Goal: Task Accomplishment & Management: Manage account settings

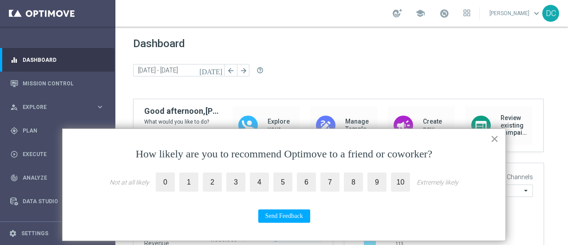
click at [494, 137] on button "×" at bounding box center [494, 138] width 8 height 14
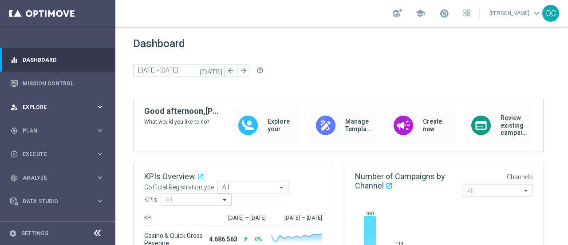
click at [43, 107] on span "Explore" at bounding box center [59, 106] width 73 height 5
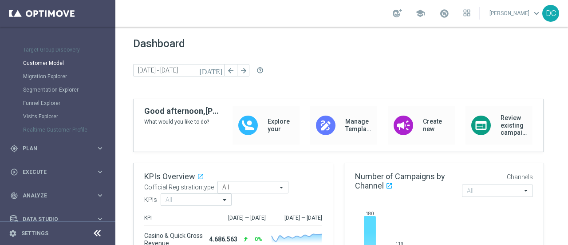
scroll to position [123, 0]
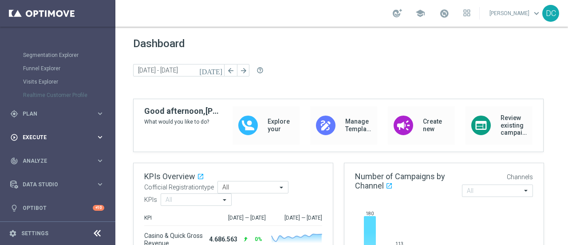
click at [45, 134] on span "Execute" at bounding box center [59, 136] width 73 height 5
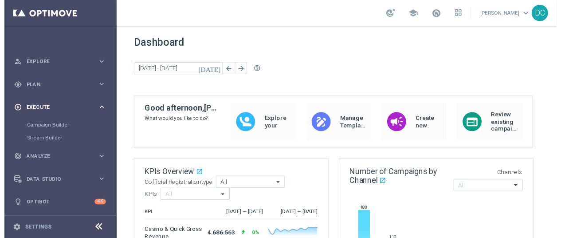
scroll to position [43, 0]
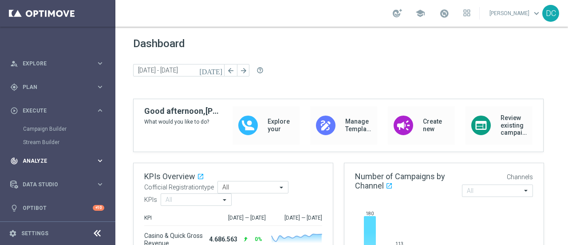
click at [43, 156] on div "track_changes Analyze keyboard_arrow_right" at bounding box center [57, 161] width 115 height 24
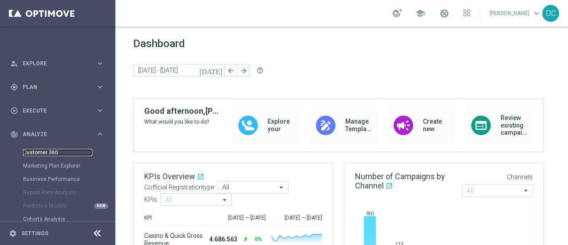
click at [44, 151] on link "Customer 360" at bounding box center [57, 152] width 69 height 7
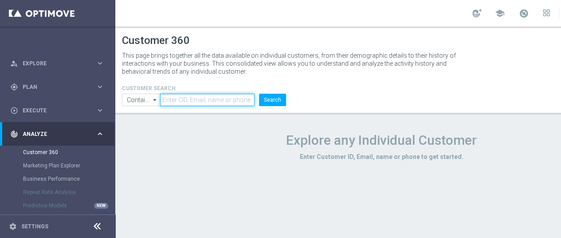
click at [184, 99] on input "text" at bounding box center [207, 100] width 95 height 12
paste input "793353"
type input "793353"
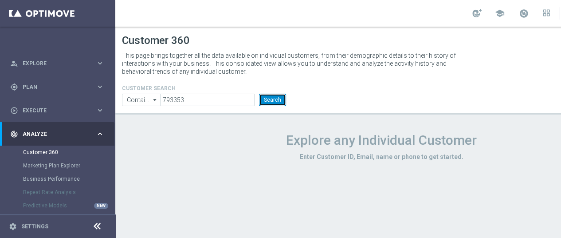
click at [268, 100] on button "Search" at bounding box center [272, 100] width 27 height 12
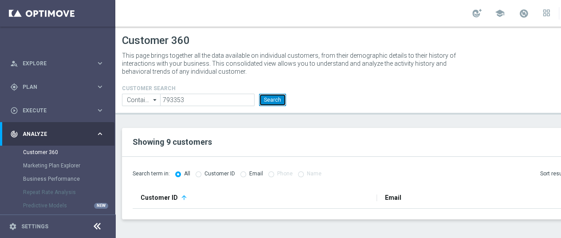
scroll to position [7, 0]
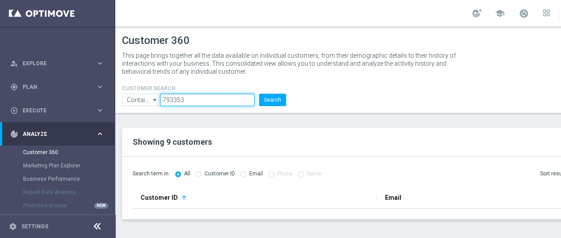
click at [189, 94] on input "793353" at bounding box center [207, 100] width 95 height 12
click at [259, 94] on button "Search" at bounding box center [272, 100] width 27 height 12
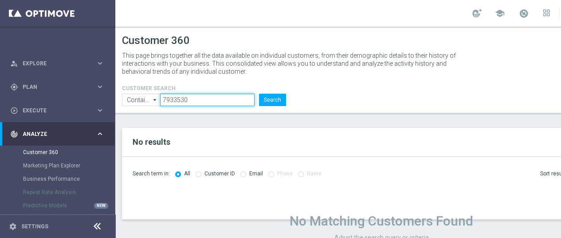
scroll to position [9, 0]
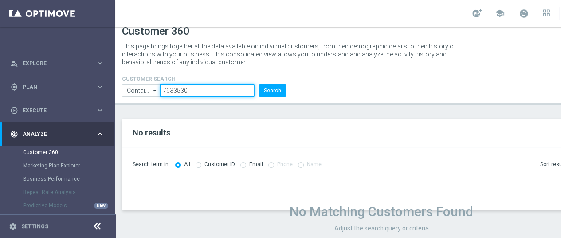
click at [188, 84] on input "7933530" at bounding box center [207, 90] width 95 height 12
type input "0793353"
click at [259, 84] on button "Search" at bounding box center [272, 90] width 27 height 12
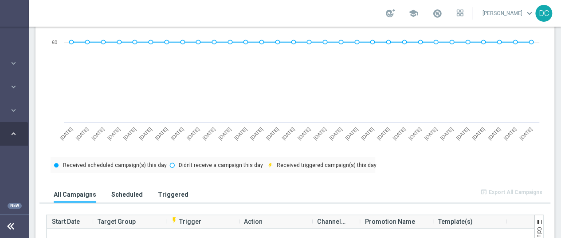
scroll to position [442, 0]
click at [114, 190] on h3 "Scheduled" at bounding box center [127, 194] width 32 height 8
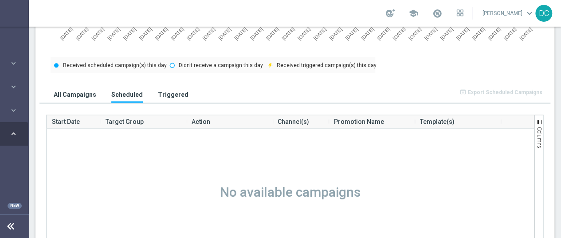
scroll to position [531, 0]
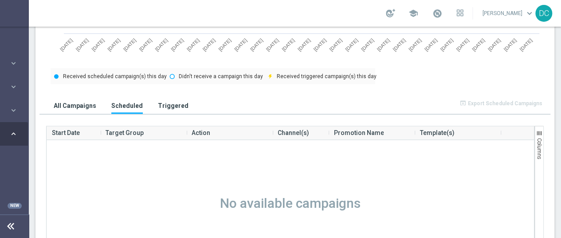
click at [158, 102] on h3 "Triggered" at bounding box center [173, 106] width 31 height 8
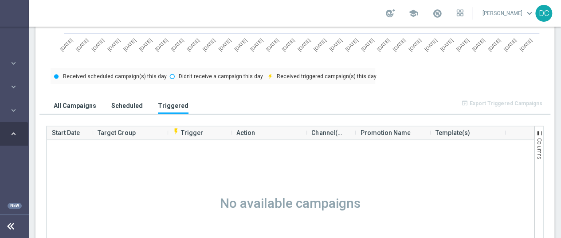
click at [79, 102] on h3 "All Campaigns" at bounding box center [75, 106] width 43 height 8
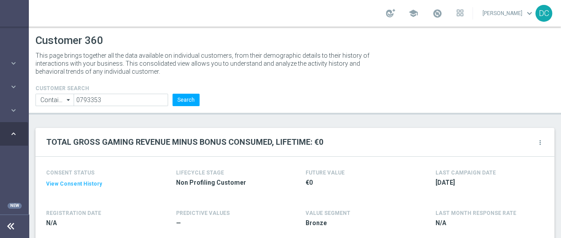
scroll to position [0, 93]
drag, startPoint x: 53, startPoint y: 94, endPoint x: 1, endPoint y: 89, distance: 52.1
click at [0, 89] on main "equalizer Dashboard Mission Control" at bounding box center [193, 119] width 561 height 238
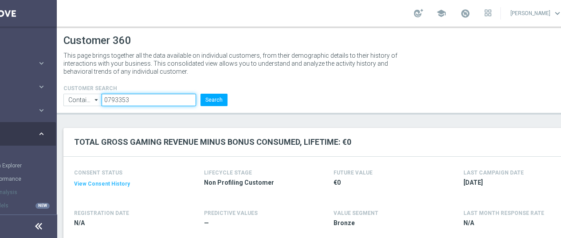
paste input "3110915"
type input "3110915"
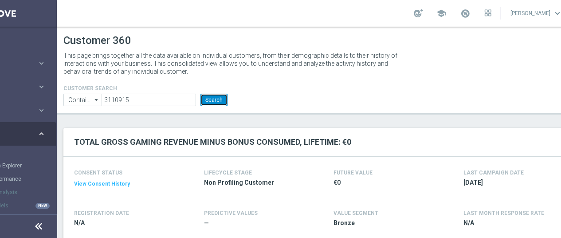
click at [216, 95] on button "Search" at bounding box center [214, 100] width 27 height 12
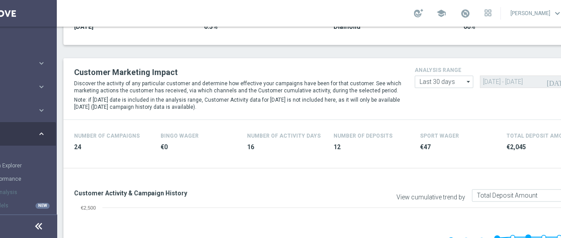
scroll to position [178, 0]
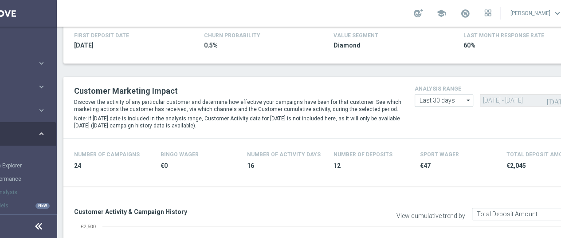
click at [467, 99] on icon "arrow_drop_down" at bounding box center [468, 101] width 9 height 12
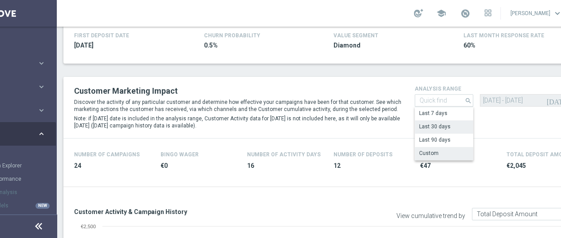
click at [439, 152] on div "Custom" at bounding box center [444, 153] width 59 height 12
type input "Custom"
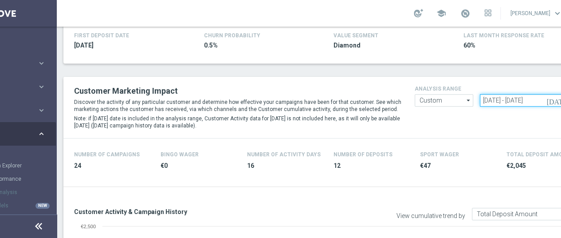
click at [494, 101] on input "[DATE] - [DATE]" at bounding box center [525, 100] width 91 height 12
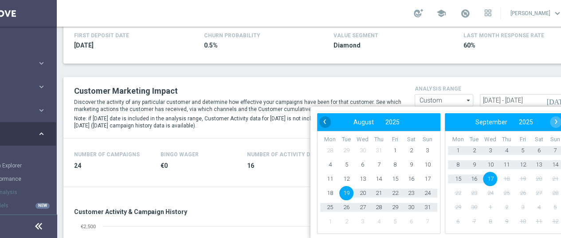
click at [326, 121] on span "‹" at bounding box center [325, 122] width 12 height 12
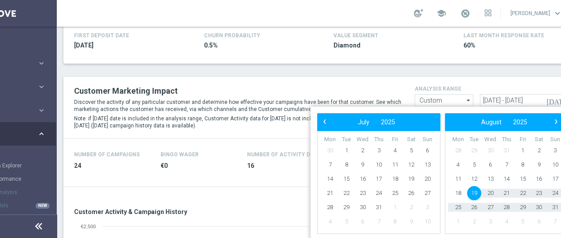
click at [326, 121] on span "‹" at bounding box center [325, 122] width 12 height 12
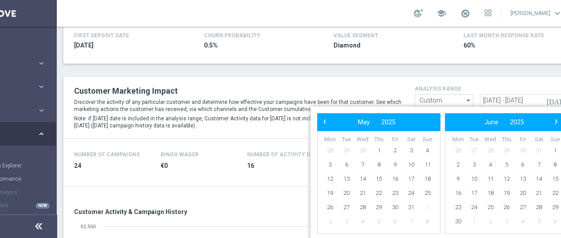
click at [326, 120] on span "‹" at bounding box center [325, 122] width 12 height 12
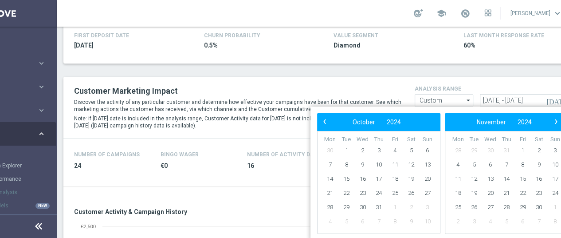
click at [324, 120] on span "‹" at bounding box center [325, 122] width 12 height 12
click at [323, 121] on span "‹" at bounding box center [325, 122] width 12 height 12
click at [322, 121] on span "‹" at bounding box center [325, 122] width 12 height 12
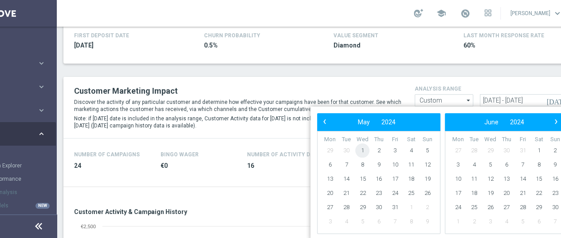
click at [363, 150] on span "1" at bounding box center [363, 150] width 14 height 14
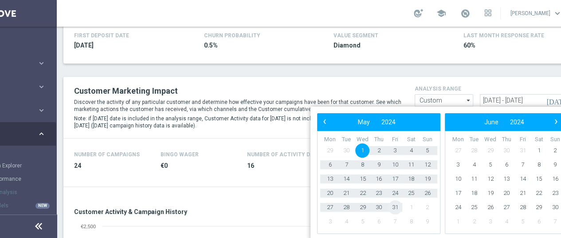
click at [393, 208] on span "31" at bounding box center [395, 207] width 14 height 14
type input "[DATE] - [DATE]"
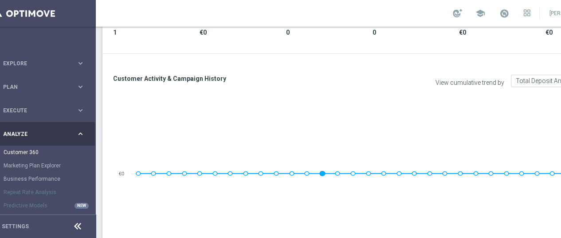
scroll to position [0, 19]
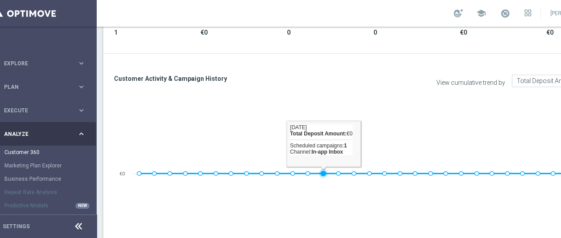
click at [325, 172] on image at bounding box center [347, 194] width 55 height 67
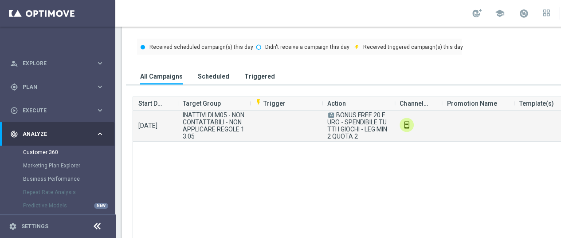
scroll to position [541, 0]
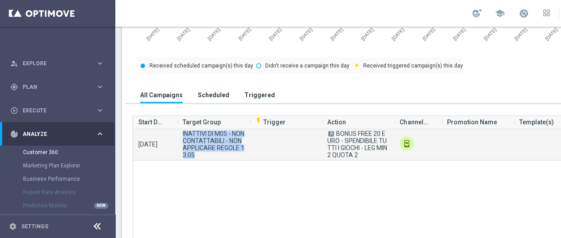
drag, startPoint x: 182, startPoint y: 131, endPoint x: 213, endPoint y: 155, distance: 38.5
click at [213, 155] on span "INATTIVI DI M05 - NON CONTATTABILI - NON APPLICARE REGOLE 13.05" at bounding box center [214, 144] width 62 height 28
copy span "INATTIVI DI M05 - NON CONTATTABILI - NON APPLICARE REGOLE 13.05"
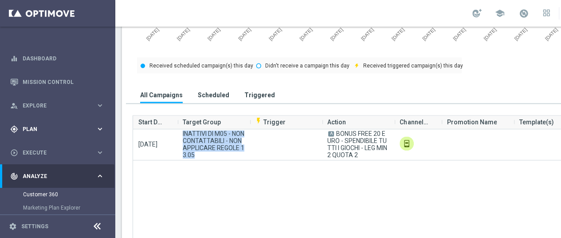
scroll to position [0, 0]
click at [99, 126] on icon "keyboard_arrow_right" at bounding box center [100, 130] width 8 height 8
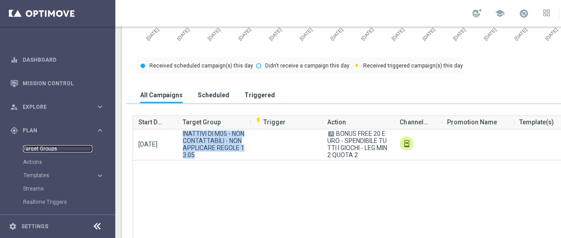
click at [50, 145] on link "Target Groups" at bounding box center [57, 148] width 69 height 7
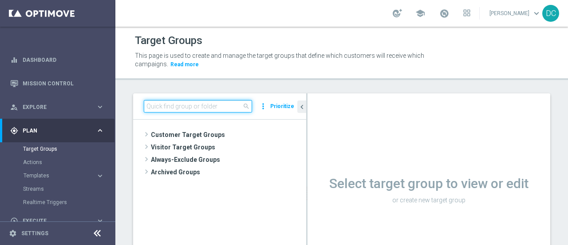
click at [178, 105] on input at bounding box center [198, 106] width 108 height 12
paste input "INATTIVI DI M05 - NON CONTATTABILI - NON APPLICARE REGOLE 13.05"
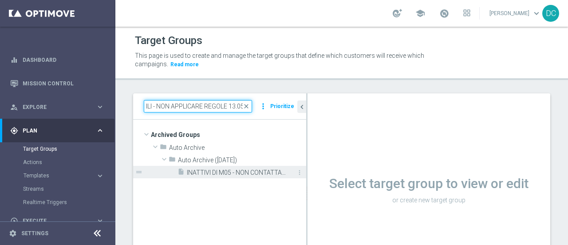
type input "INATTIVI DI M05 - NON CONTATTABILI - NON APPLICARE REGOLE 13.05"
click at [218, 172] on span "INATTIVI DI M05 - NON CONTATTABILI - NON APPLICARE REGOLE 13.05" at bounding box center [236, 173] width 99 height 8
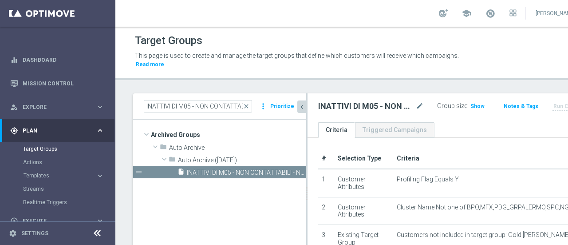
click at [299, 105] on icon "chevron_left" at bounding box center [302, 107] width 8 height 8
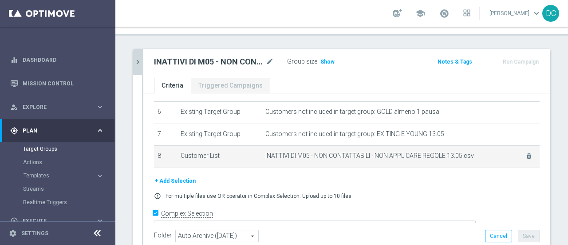
scroll to position [89, 0]
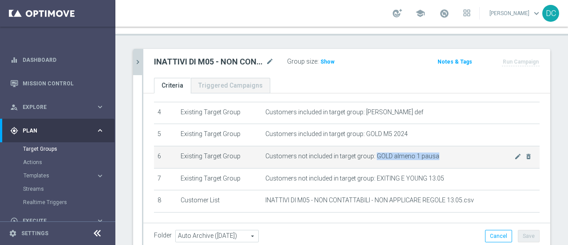
drag, startPoint x: 371, startPoint y: 153, endPoint x: 431, endPoint y: 153, distance: 60.8
click at [431, 153] on span "Customers not included in target group: GOLD almeno 1 pausa" at bounding box center [389, 156] width 249 height 8
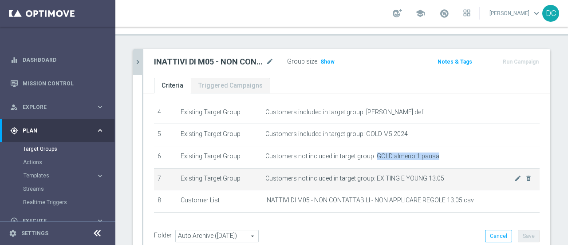
copy span "GOLD almeno 1 pausa"
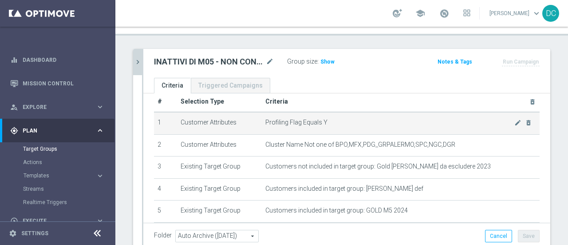
scroll to position [0, 0]
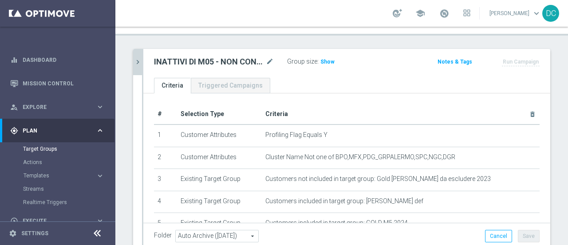
click at [138, 59] on icon "chevron_right" at bounding box center [138, 62] width 8 height 8
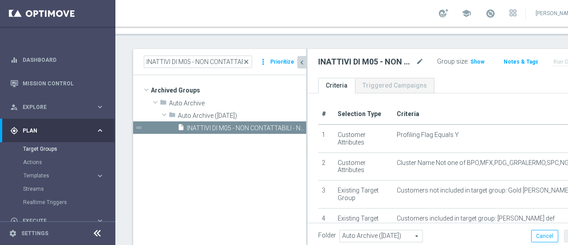
click at [247, 60] on span "close" at bounding box center [246, 61] width 7 height 7
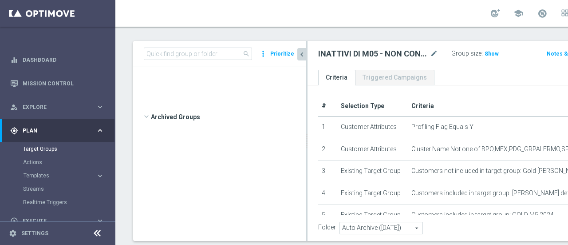
scroll to position [14361, 0]
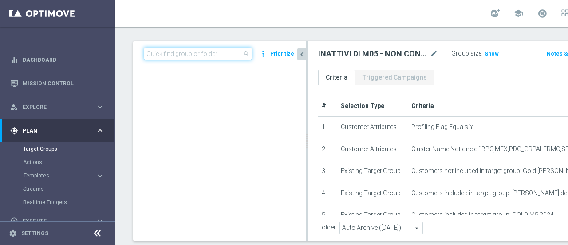
click at [209, 60] on input at bounding box center [198, 53] width 108 height 12
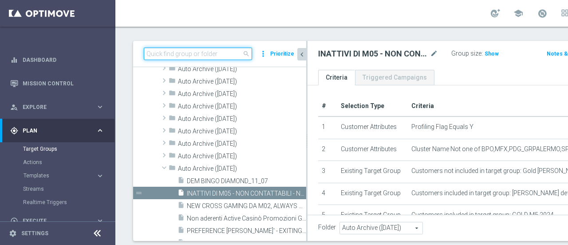
paste input "GOLD almeno 1 pausa"
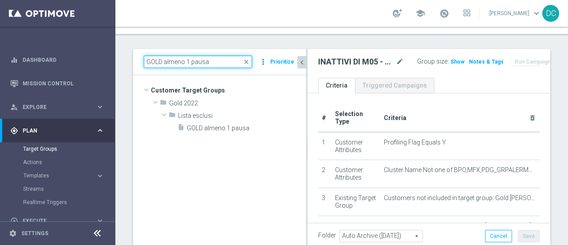
scroll to position [0, 0]
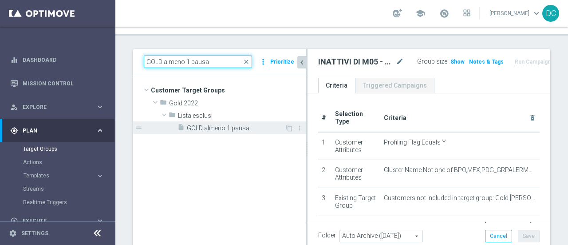
type input "GOLD almeno 1 pausa"
click at [213, 130] on span "GOLD almeno 1 pausa" at bounding box center [236, 128] width 98 height 8
type input "Select"
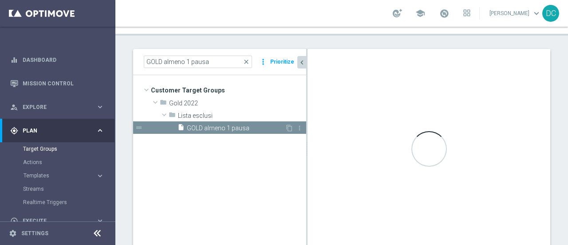
type textarea "1 OR 2 OR 3 OR 4 OR 5 OR 6 OR 7 OR 8 OR 9 OR 10 OR 11 OR 12"
type input "Lista esclusi"
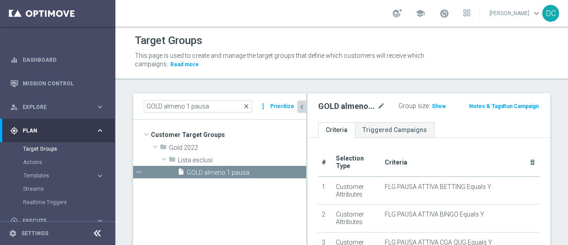
click at [248, 105] on span "close" at bounding box center [246, 106] width 7 height 7
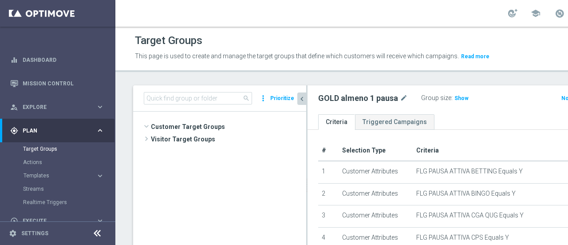
scroll to position [156, 0]
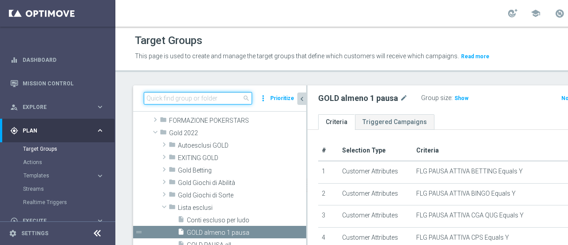
click at [192, 104] on input at bounding box center [198, 98] width 108 height 12
paste input "INATTIVI DI M05 - NON CONTATTABILI - NON APPLICARE REGOLE 13.05"
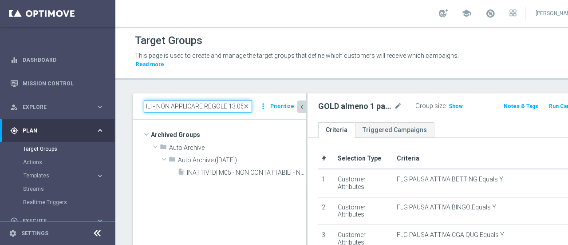
scroll to position [0, 0]
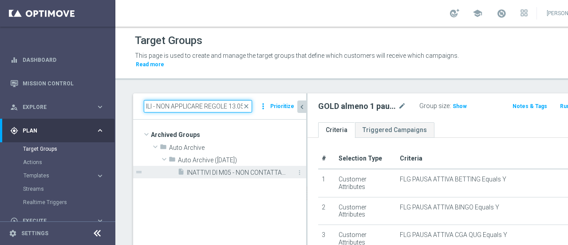
type input "INATTIVI DI M05 - NON CONTATTABILI - NON APPLICARE REGOLE 13.05"
click at [256, 171] on span "INATTIVI DI M05 - NON CONTATTABILI - NON APPLICARE REGOLE 13.05" at bounding box center [236, 173] width 99 height 8
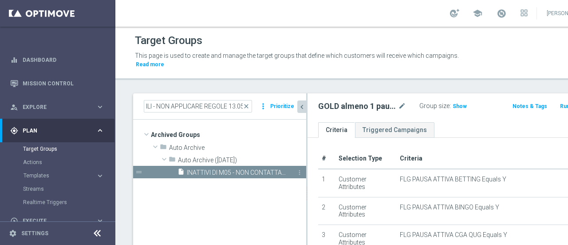
type input "Select"
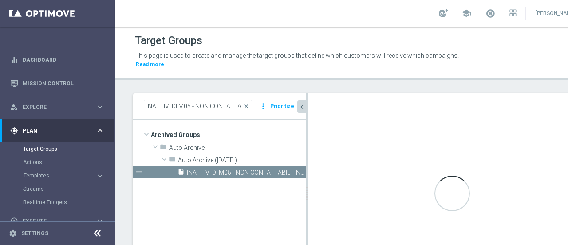
type textarea "(1 and 2 and 3 and 8 and 5 and 6 AND 7) or 4"
type input "Auto Archive ([DATE])"
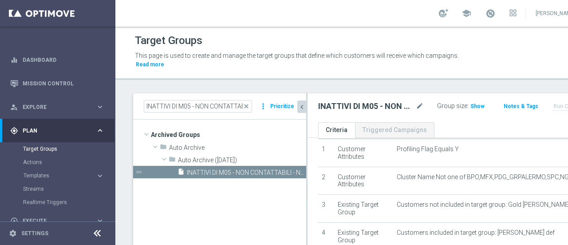
scroll to position [44, 0]
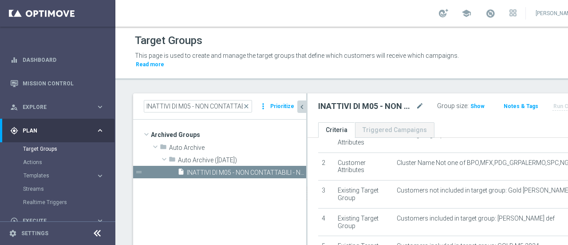
click at [304, 106] on icon "chevron_left" at bounding box center [302, 107] width 8 height 8
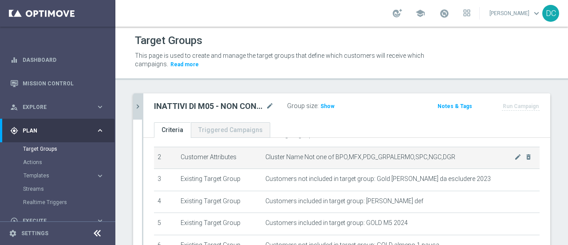
scroll to position [37, 0]
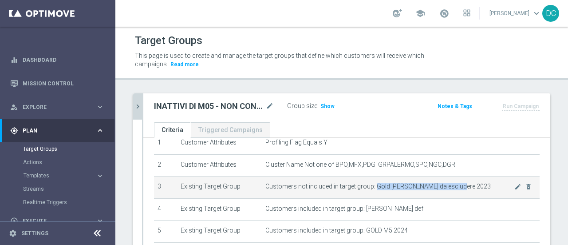
drag, startPoint x: 371, startPoint y: 184, endPoint x: 454, endPoint y: 185, distance: 82.1
click at [454, 185] on span "Customers not included in target group: Gold [PERSON_NAME] da escludere 2023" at bounding box center [389, 186] width 249 height 8
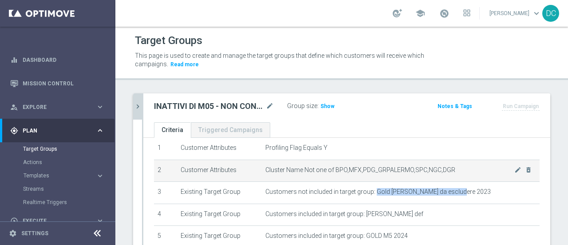
scroll to position [51, 0]
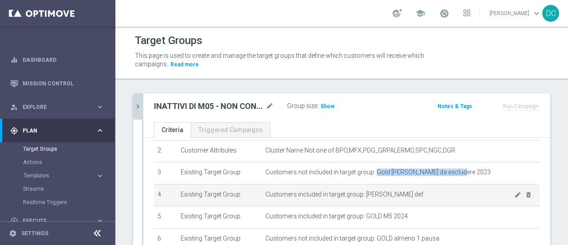
copy span "Gold [PERSON_NAME] da escludere 2023"
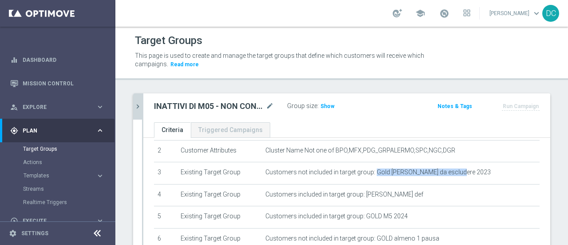
click at [136, 104] on icon "chevron_right" at bounding box center [138, 106] width 8 height 8
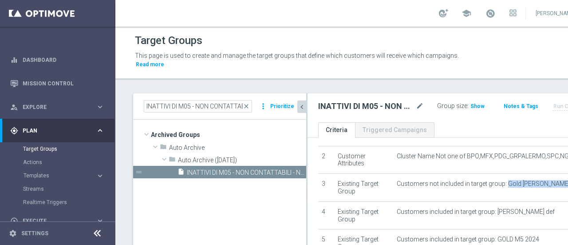
scroll to position [59, 0]
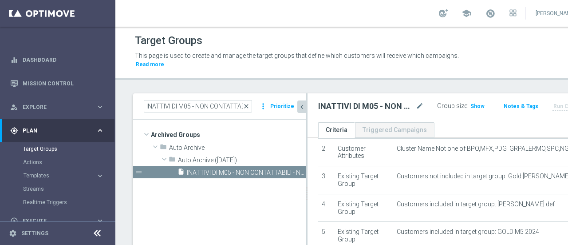
click at [248, 105] on span "close" at bounding box center [246, 106] width 7 height 7
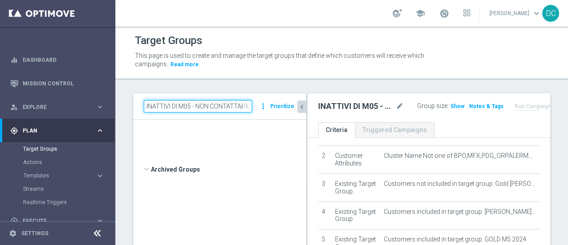
click at [192, 103] on input "INATTIVI DI M05 - NON CONTATTABILI - NON APPLICARE REGOLE 13.05" at bounding box center [198, 106] width 108 height 12
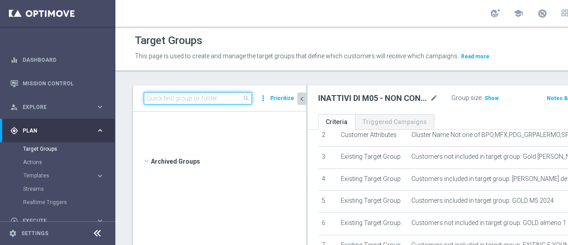
scroll to position [14361, 0]
paste input "Gold [PERSON_NAME] da escludere 2023"
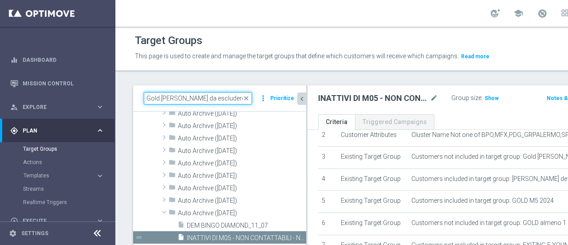
scroll to position [0, 0]
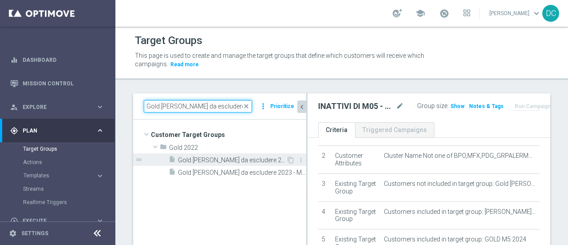
type input "Gold [PERSON_NAME] da escludere 2023"
click at [237, 159] on span "Gold [PERSON_NAME] da escludere 2023" at bounding box center [232, 160] width 108 height 8
type input "Select"
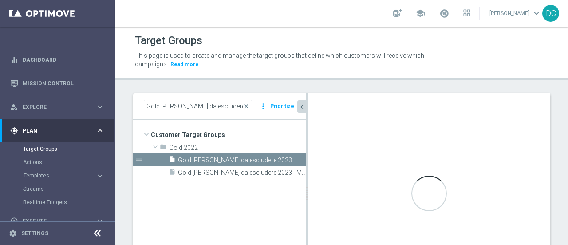
type textarea "1 or 2 or 3 or 4"
type input "Gold 2022"
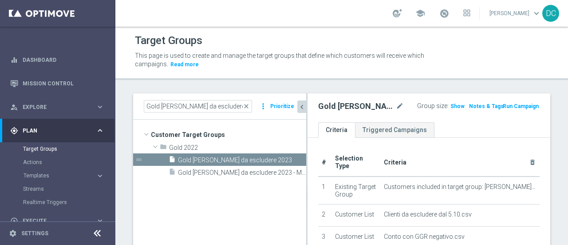
click at [305, 108] on icon "chevron_left" at bounding box center [302, 107] width 8 height 8
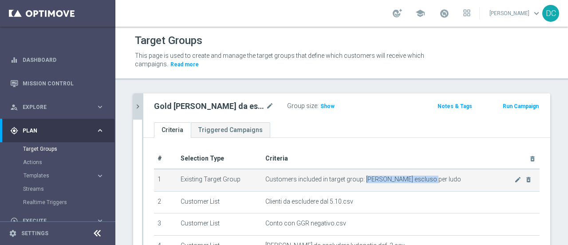
drag, startPoint x: 361, startPoint y: 178, endPoint x: 421, endPoint y: 177, distance: 59.5
click at [421, 177] on span "Customers included in target group: [PERSON_NAME] escluso per ludo" at bounding box center [389, 179] width 249 height 8
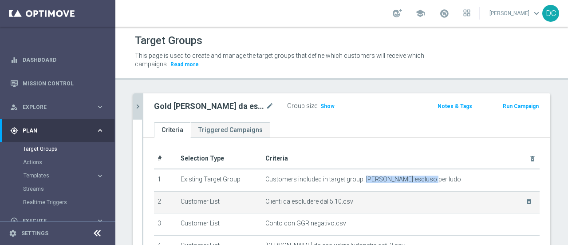
copy span "Conti escluso per ludo"
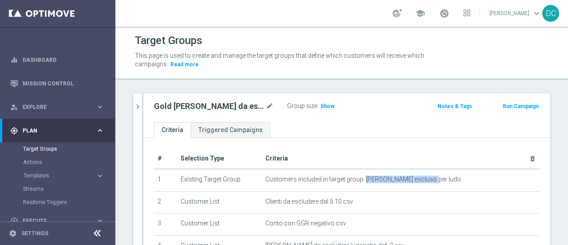
click at [138, 104] on icon "chevron_right" at bounding box center [138, 106] width 8 height 8
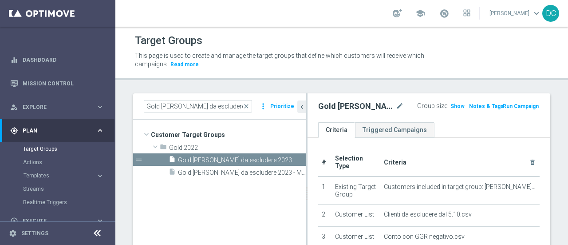
drag, startPoint x: 247, startPoint y: 106, endPoint x: 208, endPoint y: 105, distance: 39.1
click at [246, 106] on span "close" at bounding box center [246, 106] width 7 height 7
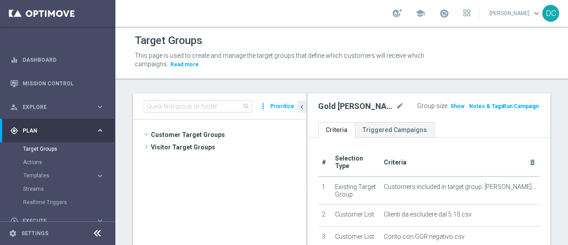
scroll to position [929, 0]
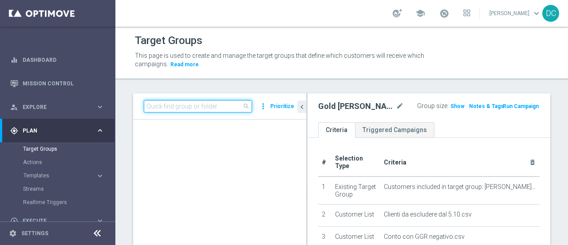
click at [208, 105] on input at bounding box center [198, 106] width 108 height 12
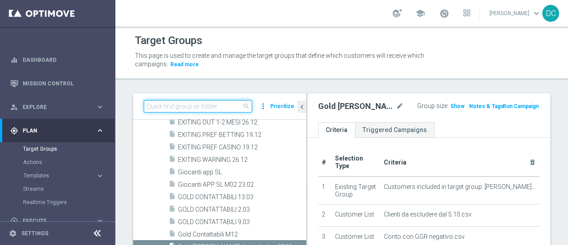
paste input "Conti escluso per ludo"
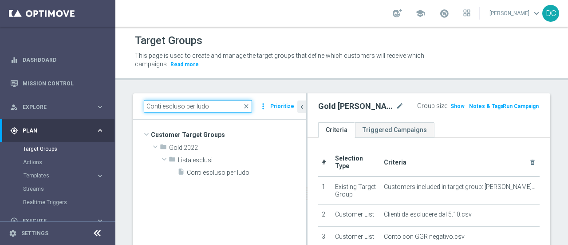
scroll to position [0, 0]
type input "Conti escluso per ludo"
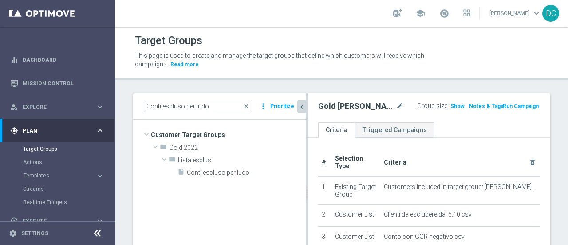
click at [300, 107] on icon "chevron_left" at bounding box center [302, 107] width 8 height 8
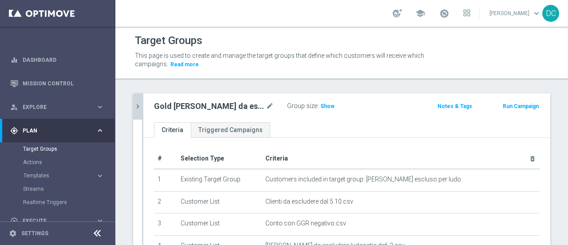
click at [146, 103] on div "Gold [PERSON_NAME] da escludere 2023 mode_edit Group size : Show Notes & Tags R…" at bounding box center [346, 107] width 407 height 29
click at [134, 106] on icon "chevron_right" at bounding box center [138, 106] width 8 height 8
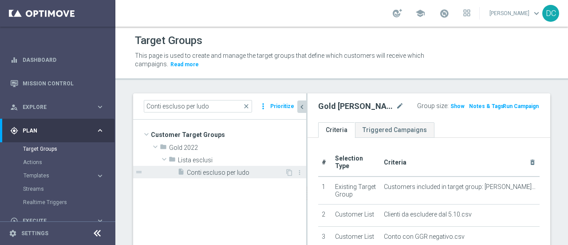
click at [214, 176] on div "insert_drive_file [PERSON_NAME] escluso per ludo" at bounding box center [231, 172] width 107 height 12
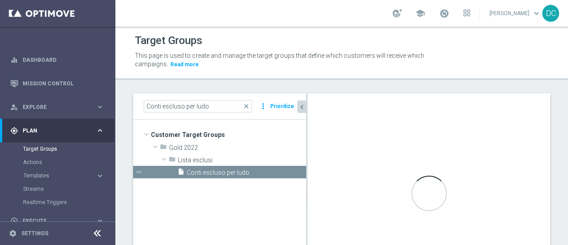
checkbox input "false"
type input "Lista esclusi"
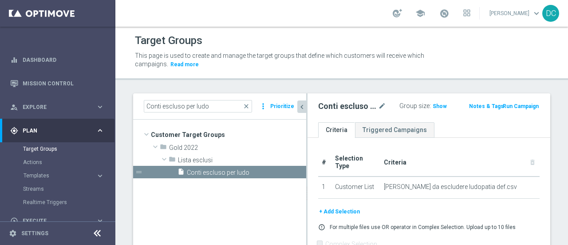
click at [304, 108] on icon "chevron_left" at bounding box center [302, 107] width 8 height 8
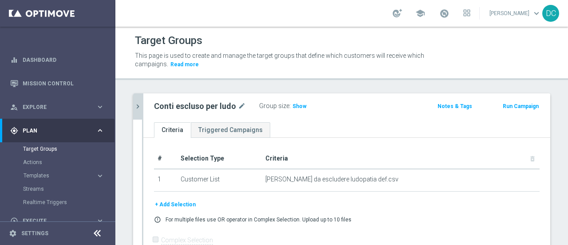
click at [138, 105] on icon "chevron_right" at bounding box center [138, 106] width 8 height 8
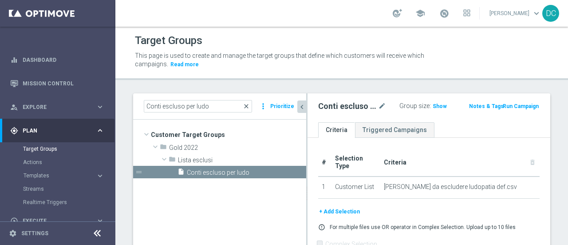
click at [249, 107] on span "close" at bounding box center [246, 106] width 7 height 7
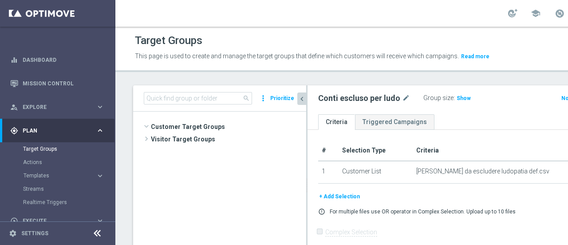
scroll to position [144, 0]
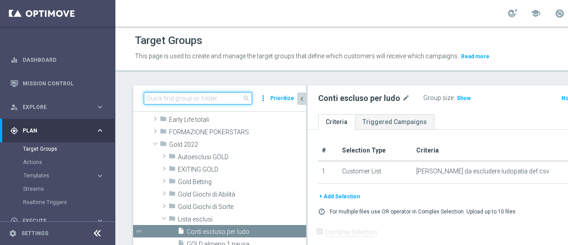
click at [194, 104] on input at bounding box center [198, 98] width 108 height 12
paste input "Sport Diamond Tutti Inattivi 3gg"
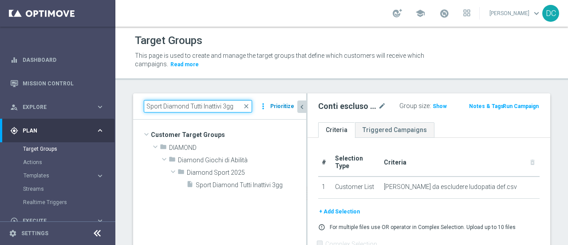
scroll to position [0, 0]
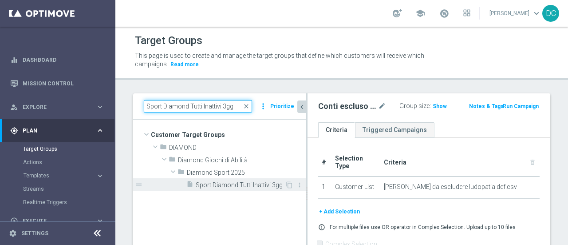
type input "Sport Diamond Tutti Inattivi 3gg"
click at [234, 183] on span "Sport Diamond Tutti Inattivi 3gg" at bounding box center [240, 185] width 89 height 8
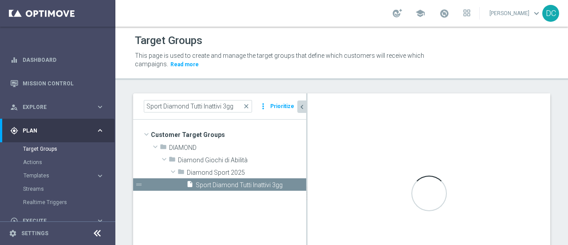
checkbox input "true"
type input "Diamond Sport 2025"
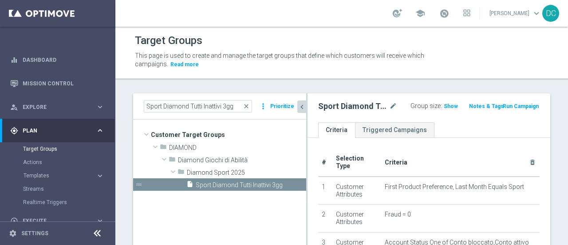
click at [302, 103] on icon "chevron_left" at bounding box center [302, 107] width 8 height 8
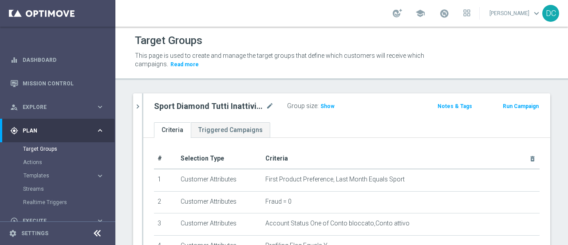
click at [136, 104] on icon "chevron_right" at bounding box center [138, 106] width 8 height 8
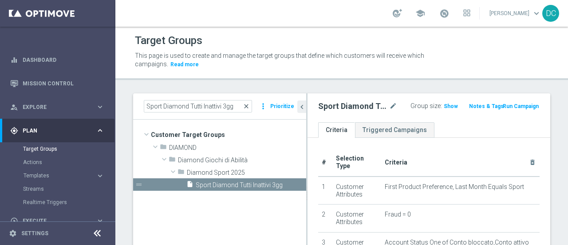
click at [246, 105] on span "close" at bounding box center [246, 106] width 7 height 7
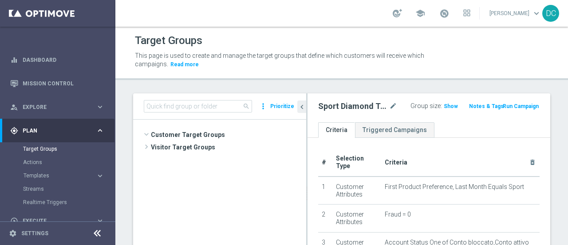
scroll to position [110, 0]
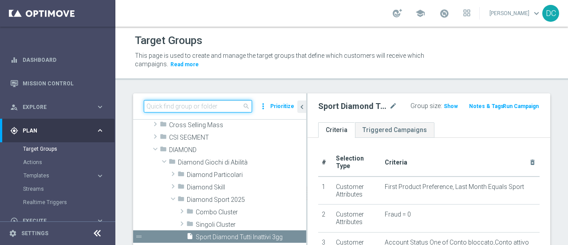
click at [217, 105] on input at bounding box center [198, 106] width 108 height 12
paste input "CLIENTI CON PROIEZIONE SP TRA 2000 E 3000 M06/M07 - 1^ PRODOTTO BETTING - CONTA…"
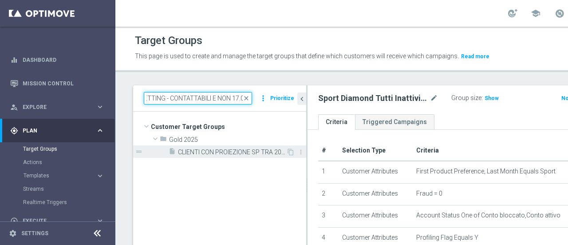
type input "CLIENTI CON PROIEZIONE SP TRA 2000 E 3000 M06/M07 - 1^ PRODOTTO BETTING - CONTA…"
click at [243, 156] on span "CLIENTI CON PROIEZIONE SP TRA 2000 E 3000 M06/M07 - 1^ PRODOTTO BETTING - CONTA…" at bounding box center [232, 152] width 108 height 8
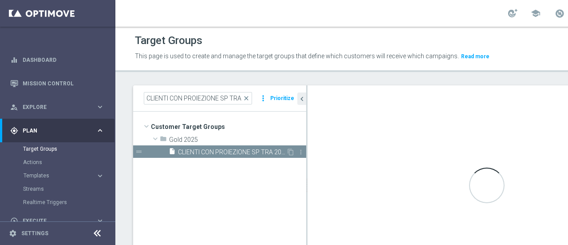
type input "Gold 2025"
type textarea "(1 and 2 and 3 and 4 and 5) or 6"
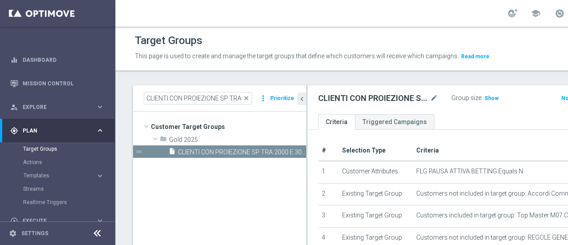
click at [302, 99] on div "CLIENTI CON PROIEZIONE SP TRA 2000 E 3000 M06/M07 - 1^ PRODOTTO BETTING - CONTA…" at bounding box center [219, 98] width 173 height 26
click at [302, 103] on icon "chevron_left" at bounding box center [302, 99] width 8 height 8
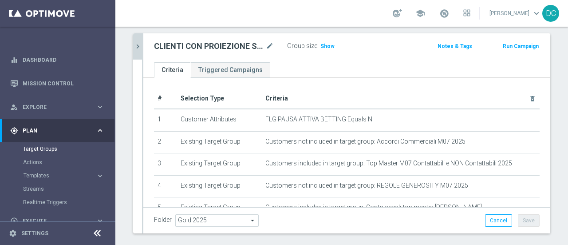
scroll to position [62, 0]
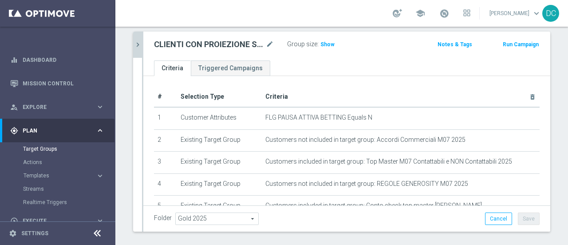
drag, startPoint x: 545, startPoint y: 137, endPoint x: 544, endPoint y: 144, distance: 7.2
click at [544, 144] on div "CLIENTI CON PROIEZIONE SP TRA 2000 E 3000 M06/M07 - 1^ PRODOTTO BETTING - CONTA…" at bounding box center [341, 142] width 453 height 221
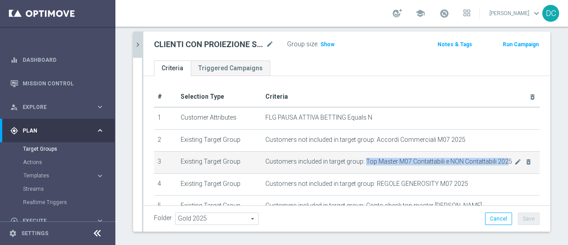
drag, startPoint x: 360, startPoint y: 160, endPoint x: 500, endPoint y: 162, distance: 139.4
click at [500, 162] on span "Customers included in target group: Top Master M07 Contattabili e NON Contattab…" at bounding box center [389, 162] width 249 height 8
copy span "Top Master M07 Contattabili e NON Contattabili 202"
click at [482, 158] on span "Customers included in target group: Top Master M07 Contattabili e NON Contattab…" at bounding box center [389, 162] width 249 height 8
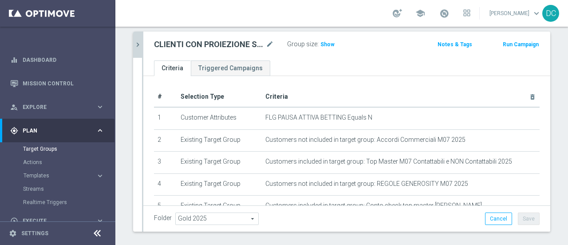
click at [135, 44] on icon "chevron_right" at bounding box center [138, 44] width 8 height 8
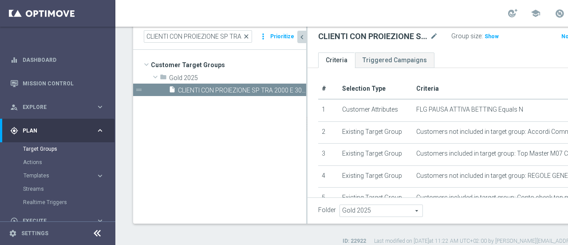
click at [249, 40] on span "close" at bounding box center [246, 36] width 7 height 7
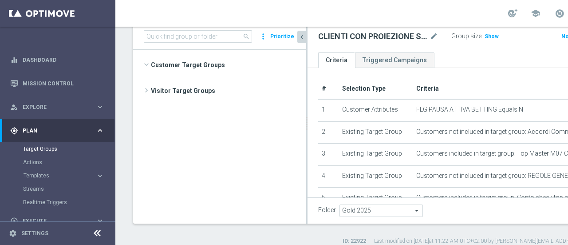
scroll to position [7252, 0]
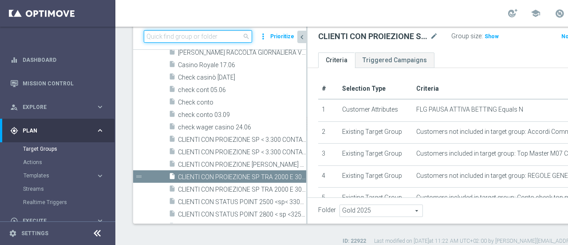
paste input "Top Master M07 Contattabili e NON Contattabili 202"
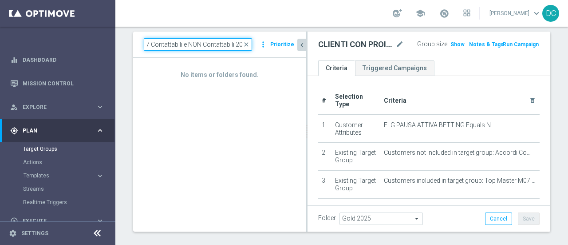
scroll to position [0, 46]
click at [212, 42] on input "Top Master M07 Contattabili e NON Contattabili 2025" at bounding box center [198, 44] width 108 height 12
click at [302, 46] on icon "chevron_left" at bounding box center [302, 45] width 8 height 8
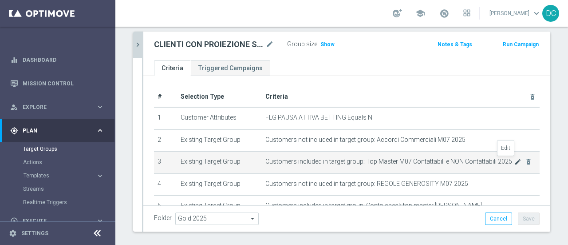
click at [514, 161] on icon "mode_edit" at bounding box center [517, 161] width 7 height 7
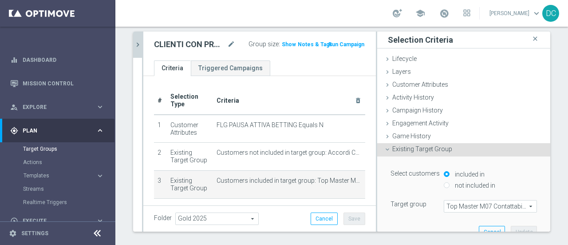
scroll to position [44, 0]
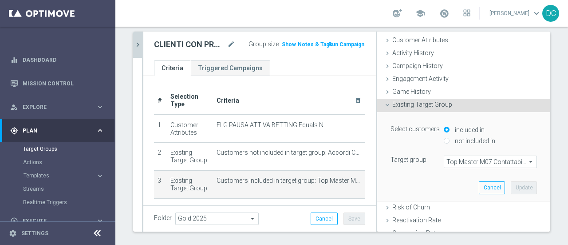
click at [474, 162] on span "Top Master M07 Contattabili e NON Contattabili 2025" at bounding box center [490, 162] width 92 height 12
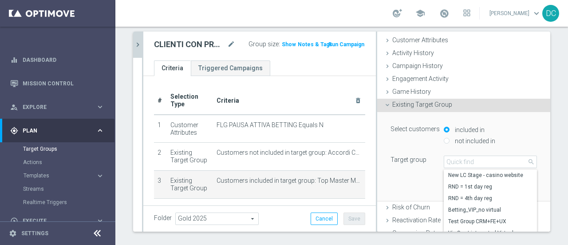
click at [426, 152] on div "Select customers included in not included in Target group Top Master M07 Contat…" at bounding box center [464, 145] width 146 height 45
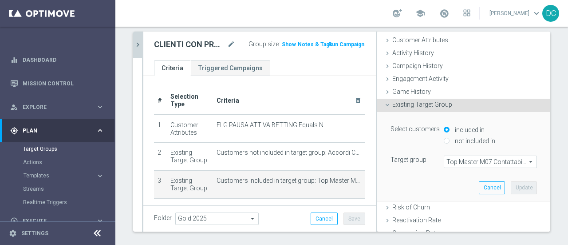
click at [140, 41] on icon "chevron_right" at bounding box center [138, 44] width 8 height 8
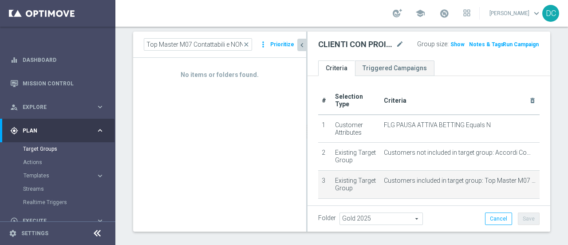
scroll to position [47, 0]
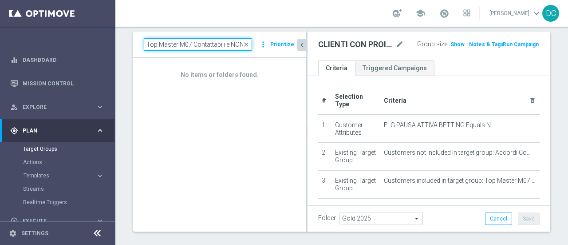
click at [216, 44] on input "Top Master M07 Contattabili e NON Contattabili 2025" at bounding box center [198, 44] width 108 height 12
drag, startPoint x: 225, startPoint y: 42, endPoint x: 288, endPoint y: 47, distance: 63.7
click at [288, 47] on div "Top Master M07 Contattabili e NON Contattabili 2025 close more_vert Prioritize" at bounding box center [220, 44] width 152 height 12
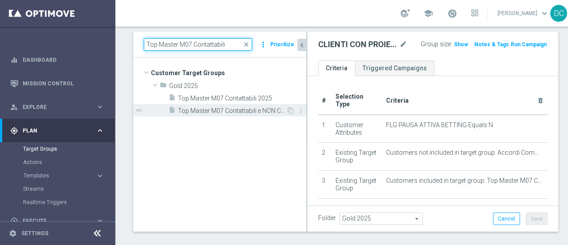
type input "Top Master M07 Contattabili"
click at [246, 111] on span "Top Master M07 Contattabili e NON Contattabili 2025" at bounding box center [232, 111] width 108 height 8
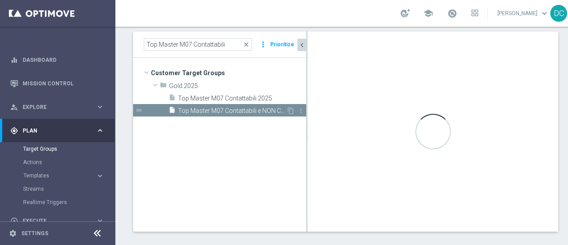
type textarea "(1 and 2 and 3 and 4 and 5 and 6 and 7 and 8 and 9 and 10 and 11)"
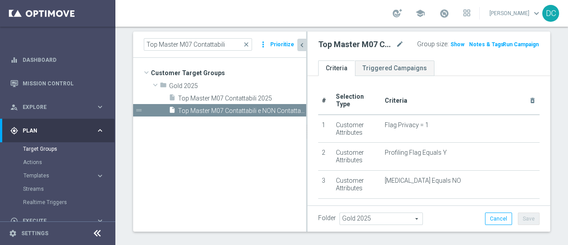
click at [303, 46] on icon "chevron_left" at bounding box center [302, 45] width 8 height 8
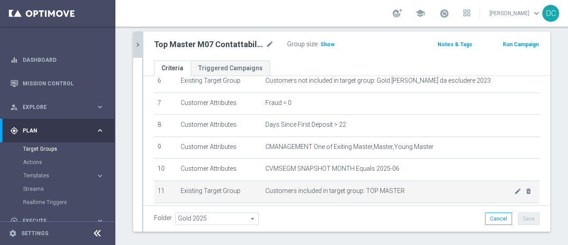
scroll to position [133, 0]
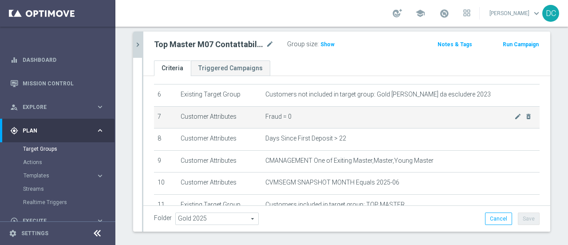
click at [266, 115] on span "Fraud = 0" at bounding box center [389, 117] width 249 height 8
click at [269, 115] on span "Fraud = 0" at bounding box center [389, 117] width 249 height 8
click at [272, 114] on span "Fraud = 0" at bounding box center [389, 117] width 249 height 8
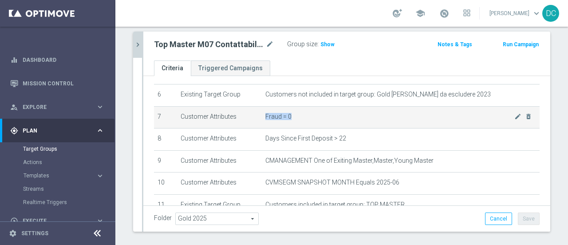
click at [272, 114] on span "Fraud = 0" at bounding box center [389, 117] width 249 height 8
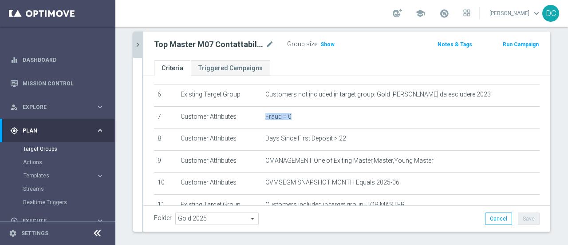
click at [139, 41] on icon "chevron_right" at bounding box center [138, 44] width 8 height 8
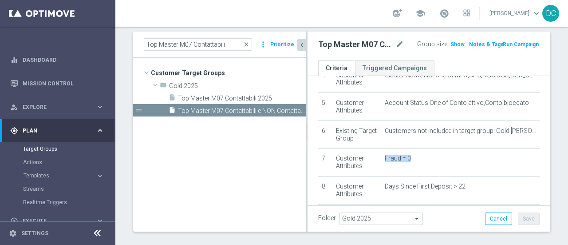
scroll to position [164, 0]
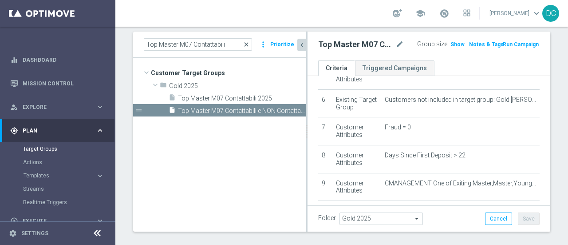
click at [247, 44] on span "close" at bounding box center [246, 44] width 7 height 7
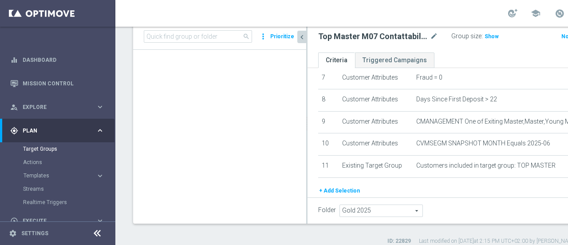
scroll to position [11014, 0]
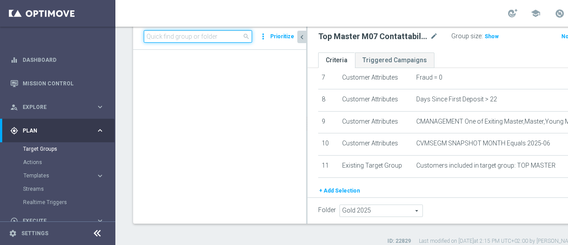
click at [205, 43] on input at bounding box center [198, 36] width 108 height 12
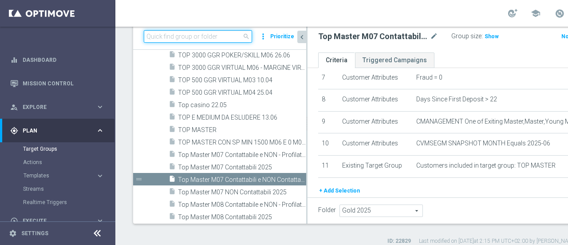
paste input "INATTIVI DI M05 - NON CONTATTABILI - NON APPLICARE REGOLE 13.05"
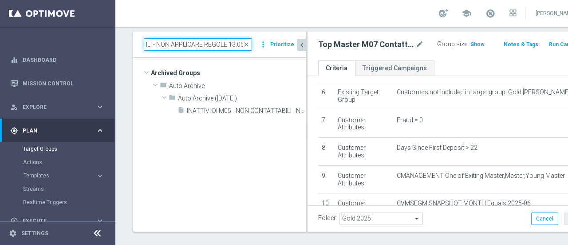
scroll to position [0, 0]
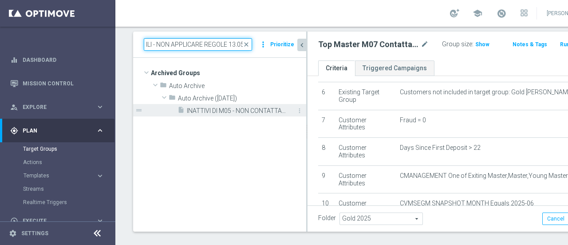
type input "INATTIVI DI M05 - NON CONTATTABILI - NON APPLICARE REGOLE 13.05"
click at [244, 108] on span "INATTIVI DI M05 - NON CONTATTABILI - NON APPLICARE REGOLE 13.05" at bounding box center [236, 111] width 99 height 8
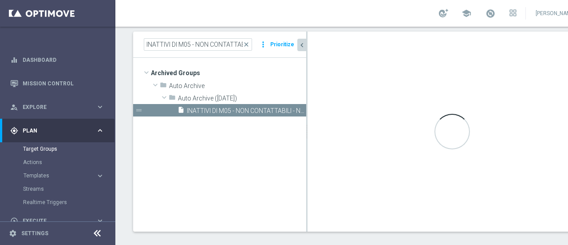
click at [301, 41] on icon "chevron_left" at bounding box center [302, 45] width 8 height 8
type input "Auto Archive ([DATE])"
type textarea "(1 and 2 and 3 and 8 and 5 and 6 AND 7) or 4"
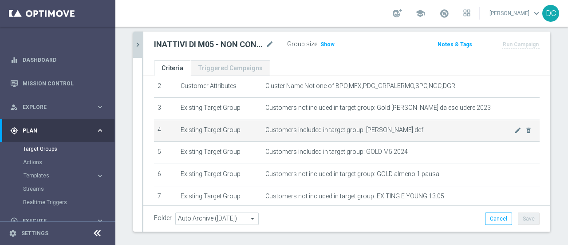
scroll to position [53, 0]
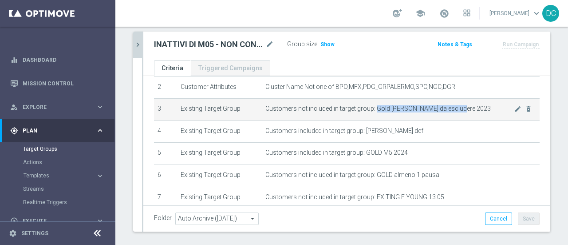
drag, startPoint x: 371, startPoint y: 106, endPoint x: 448, endPoint y: 111, distance: 77.9
click at [448, 111] on td "Customers not included in target group: Gold [PERSON_NAME] da escludere 2023 mo…" at bounding box center [401, 110] width 278 height 22
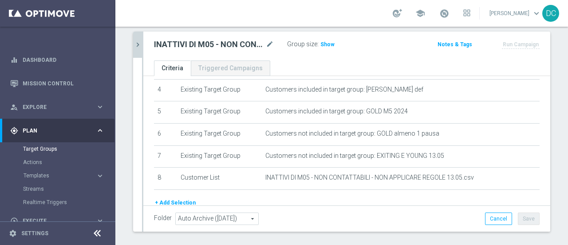
scroll to position [95, 0]
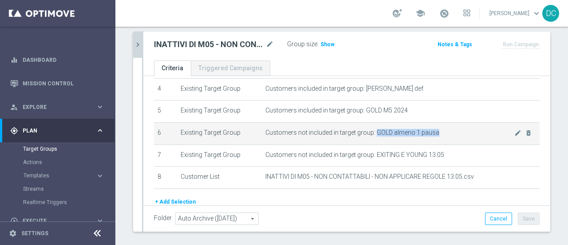
drag, startPoint x: 371, startPoint y: 129, endPoint x: 440, endPoint y: 128, distance: 69.7
click at [440, 129] on span "Customers not included in target group: GOLD almeno 1 pausa" at bounding box center [389, 133] width 249 height 8
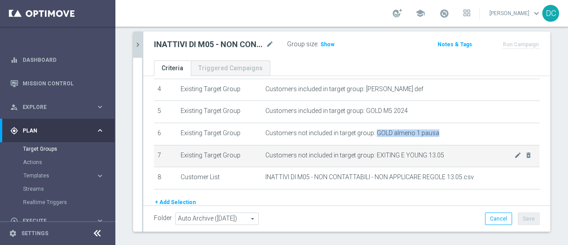
scroll to position [94, 0]
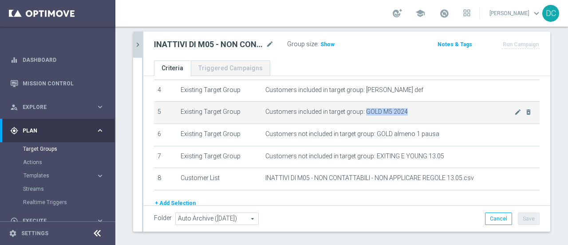
drag, startPoint x: 360, startPoint y: 109, endPoint x: 403, endPoint y: 108, distance: 43.1
click at [403, 108] on span "Customers included in target group: GOLD M5 2024" at bounding box center [389, 112] width 249 height 8
copy span "GOLD M5 2024"
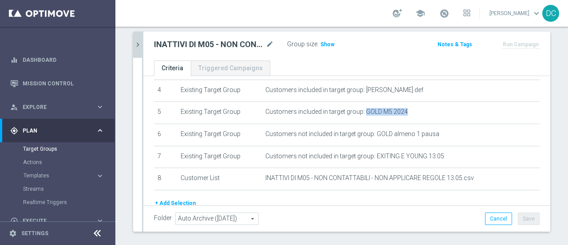
click at [138, 42] on icon "chevron_right" at bounding box center [138, 44] width 8 height 8
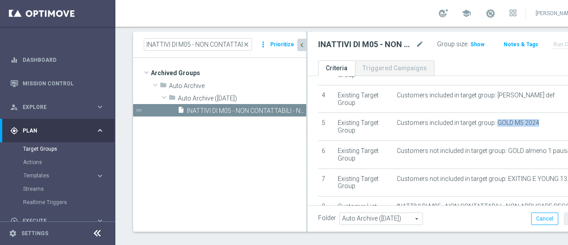
scroll to position [113, 0]
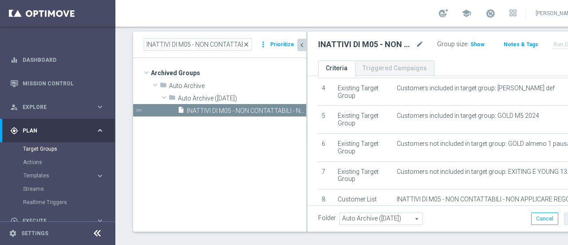
click at [247, 43] on span "close" at bounding box center [246, 44] width 7 height 7
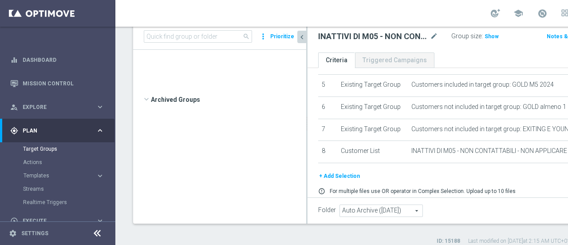
scroll to position [14361, 0]
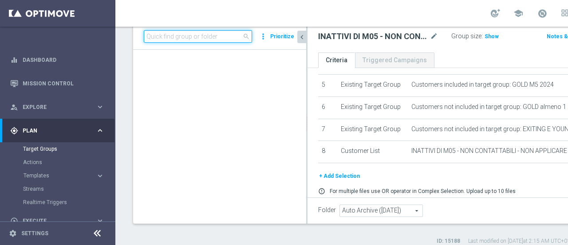
click at [213, 42] on input at bounding box center [198, 36] width 108 height 12
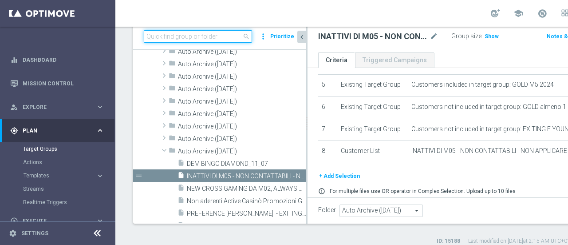
paste input "GOLD M5 2024"
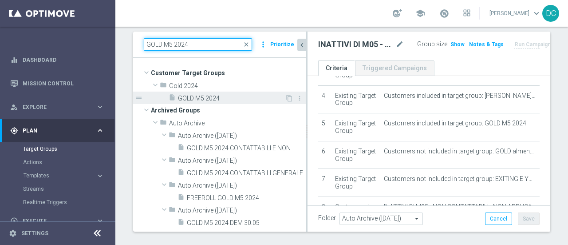
type input "GOLD M5 2024"
click at [209, 96] on span "GOLD M5 2024" at bounding box center [231, 99] width 107 height 8
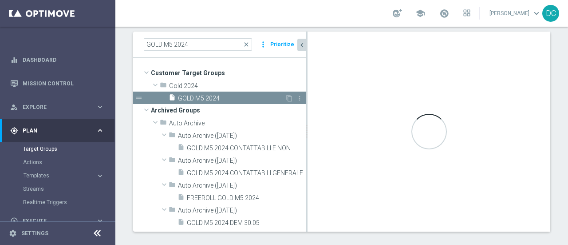
type input "Gold 2024"
type textarea "(1 and 2)"
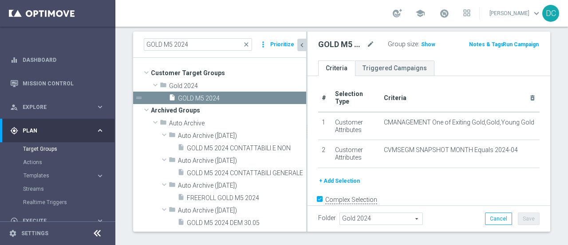
scroll to position [1, 0]
click at [248, 45] on span "close" at bounding box center [246, 44] width 7 height 7
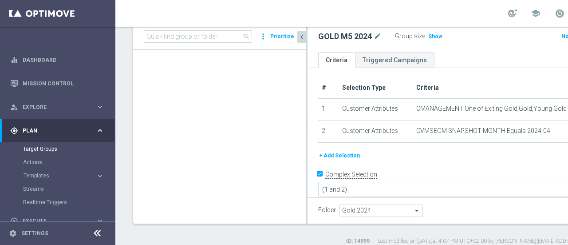
scroll to position [4922, 0]
